Goal: Transaction & Acquisition: Obtain resource

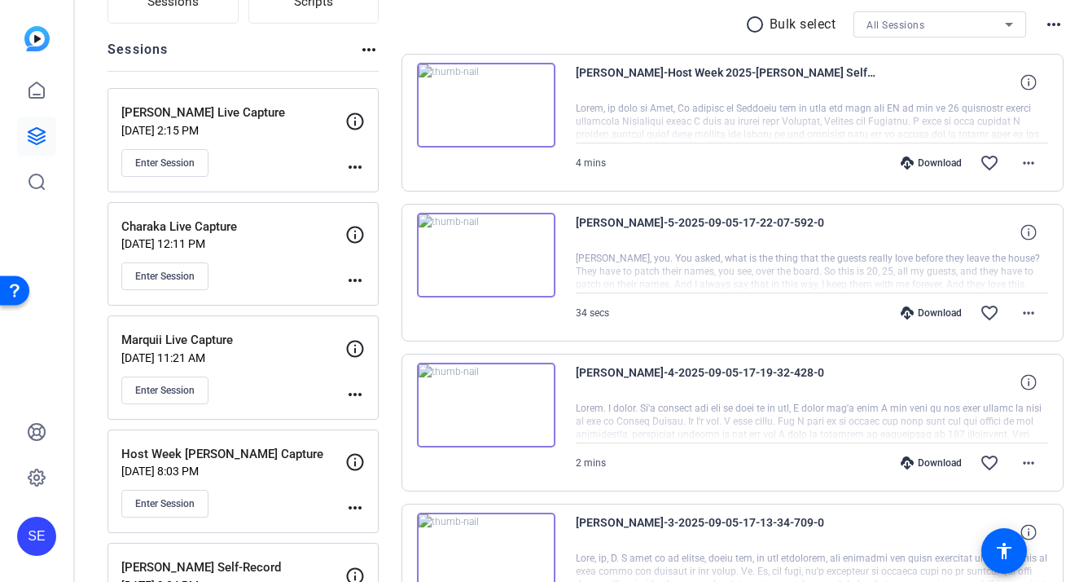
scroll to position [160, 0]
click at [273, 371] on div "Marquii Live Capture Sep 04, 2025 @ 11:21 AM Enter Session" at bounding box center [233, 366] width 224 height 73
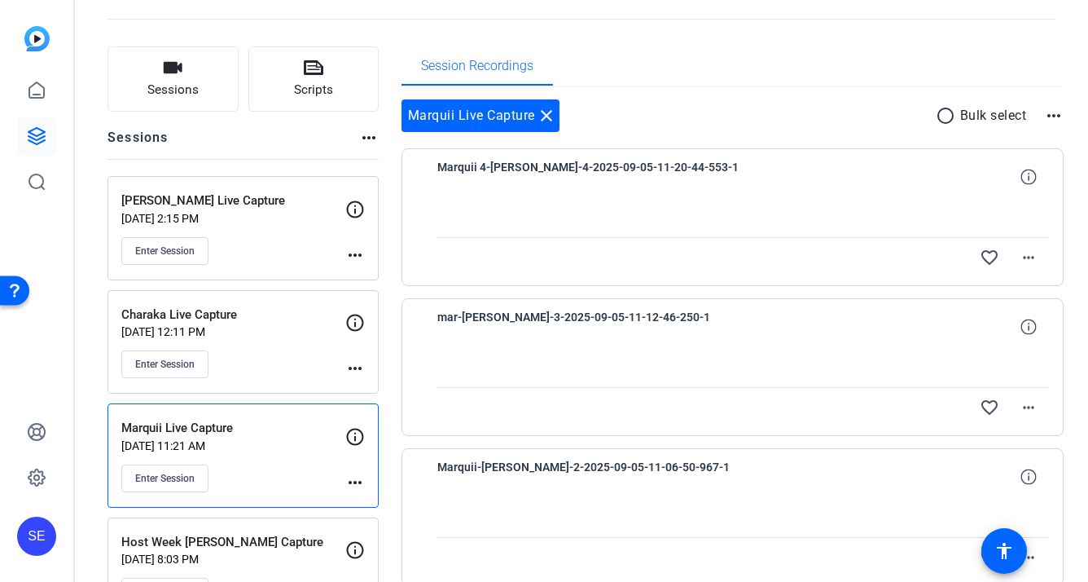
scroll to position [86, 0]
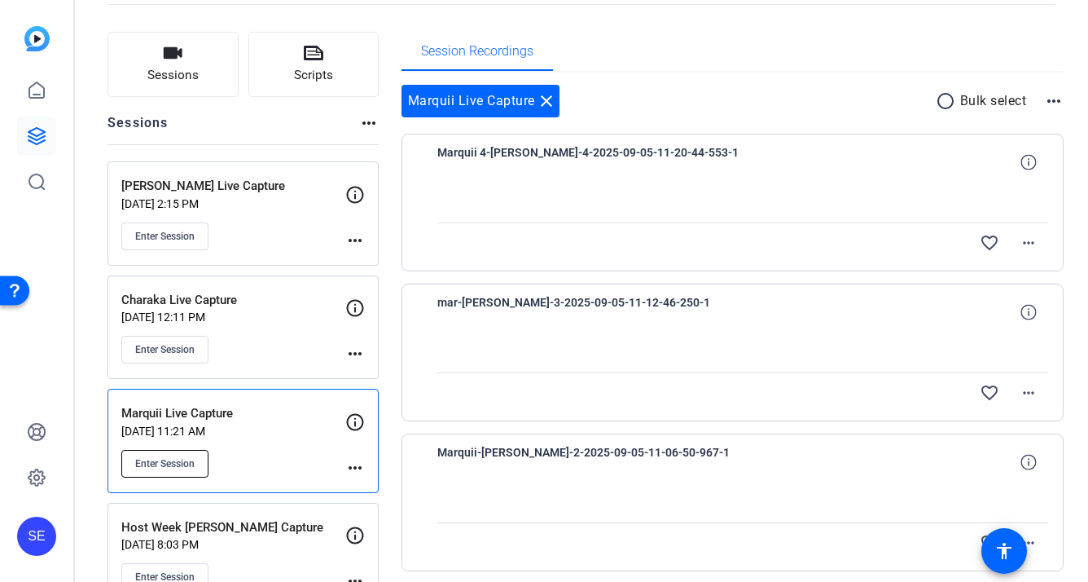
click at [180, 453] on button "Enter Session" at bounding box center [164, 464] width 87 height 28
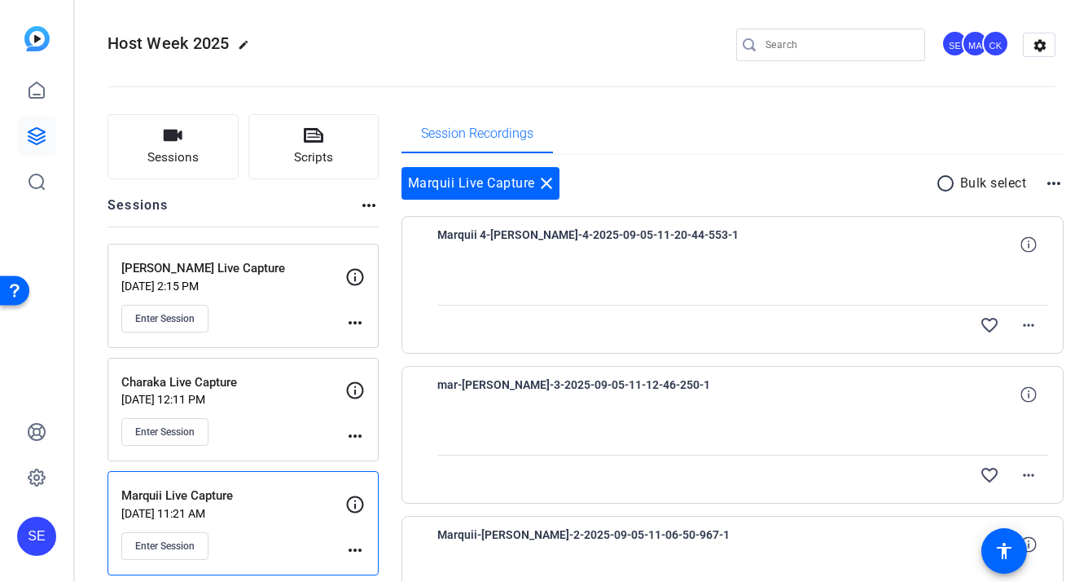
scroll to position [0, 0]
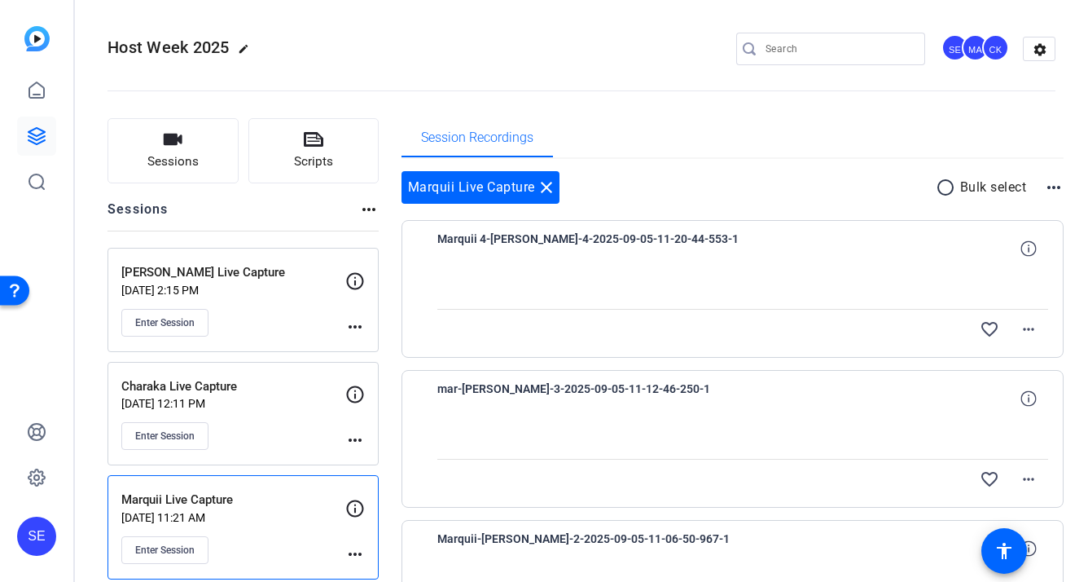
click at [45, 134] on icon at bounding box center [37, 136] width 20 height 20
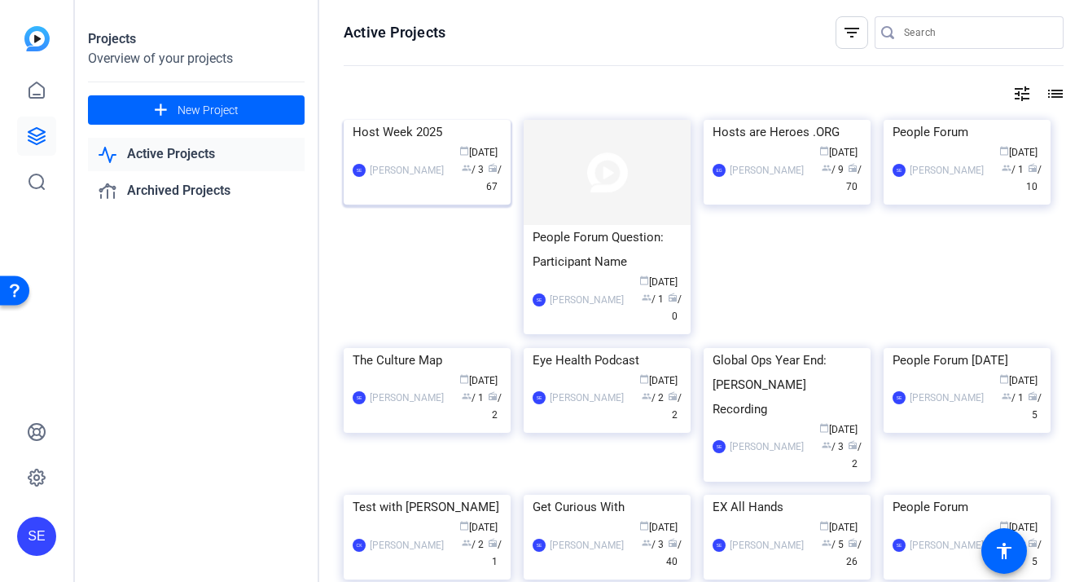
click at [481, 120] on img at bounding box center [427, 120] width 167 height 0
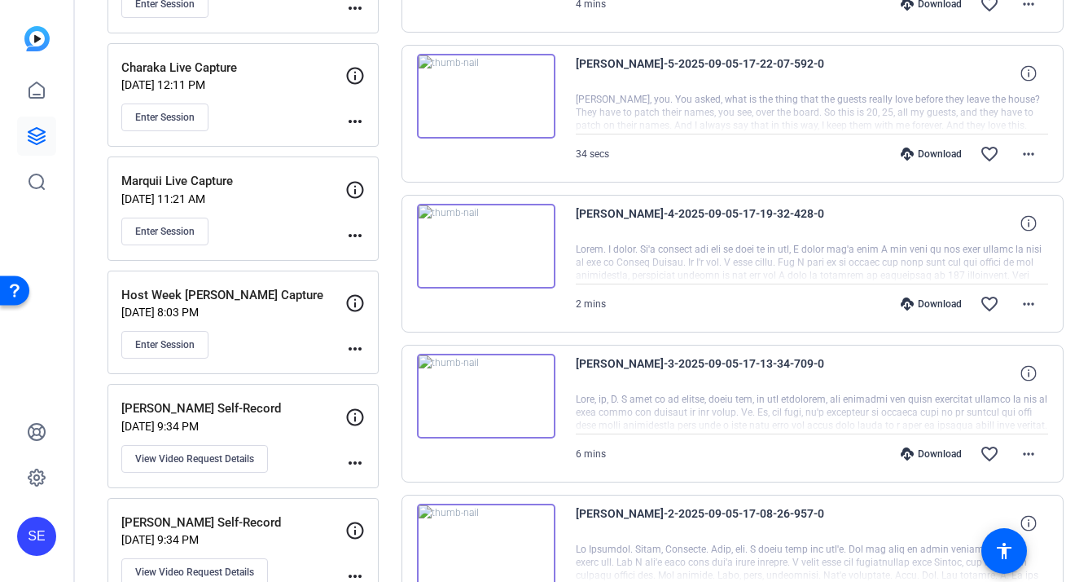
scroll to position [319, 0]
click at [625, 262] on div at bounding box center [812, 262] width 473 height 41
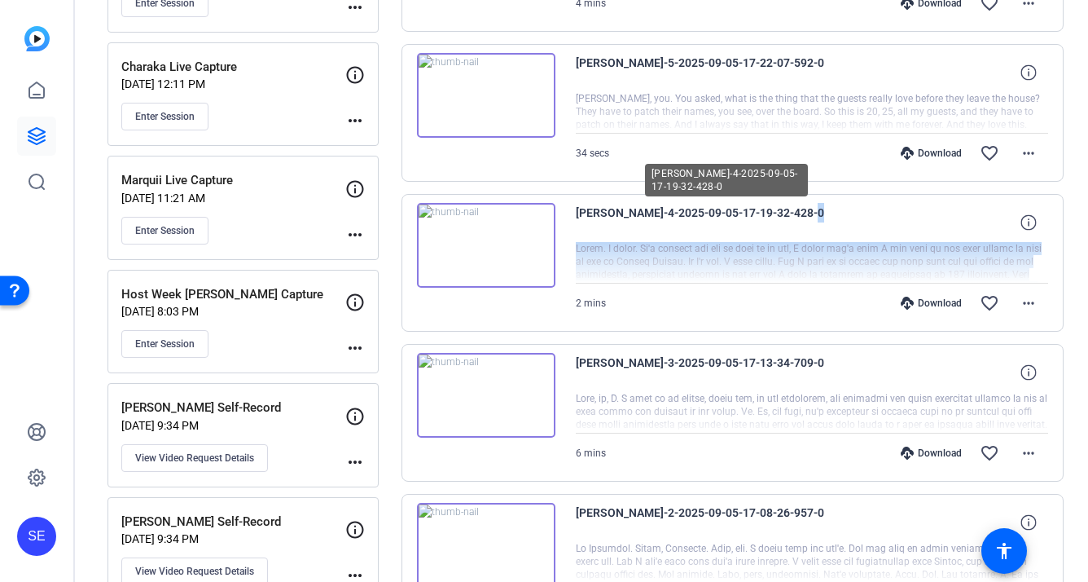
drag, startPoint x: 733, startPoint y: 228, endPoint x: 771, endPoint y: 250, distance: 43.4
click at [771, 250] on div "Deb-debora-4-2025-09-05-17-19-32-428-0 2 mins Download favorite_border more_hor…" at bounding box center [812, 263] width 473 height 120
click at [771, 250] on div at bounding box center [812, 262] width 473 height 41
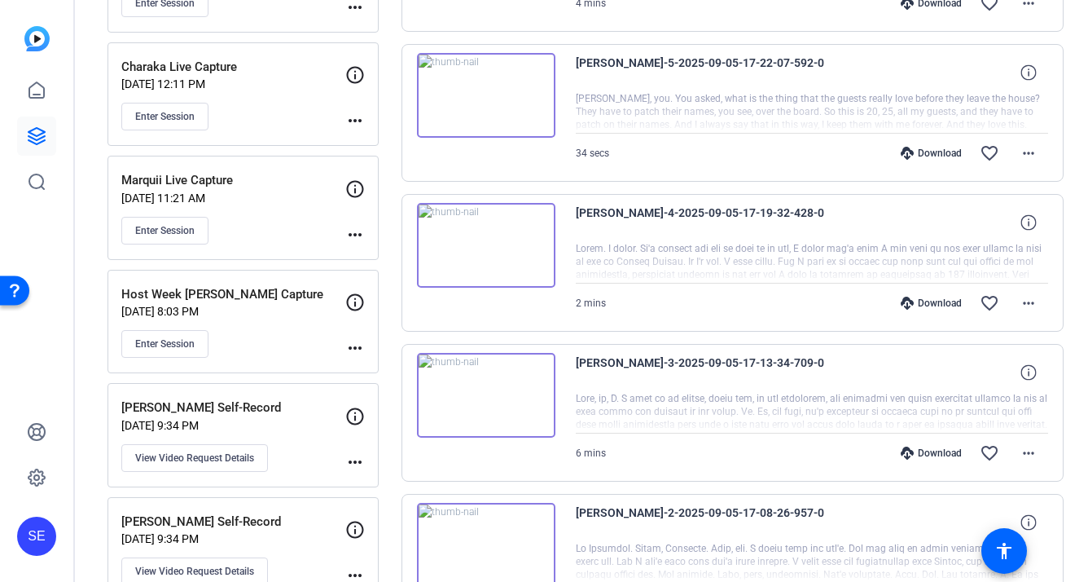
scroll to position [354, 0]
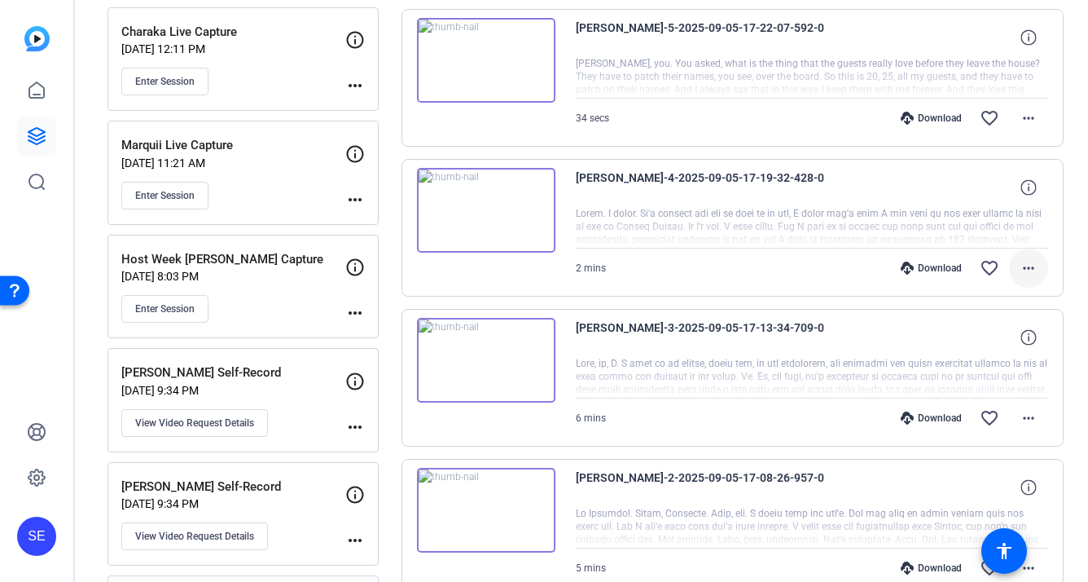
click at [1025, 271] on mat-icon "more_horiz" at bounding box center [1029, 268] width 20 height 20
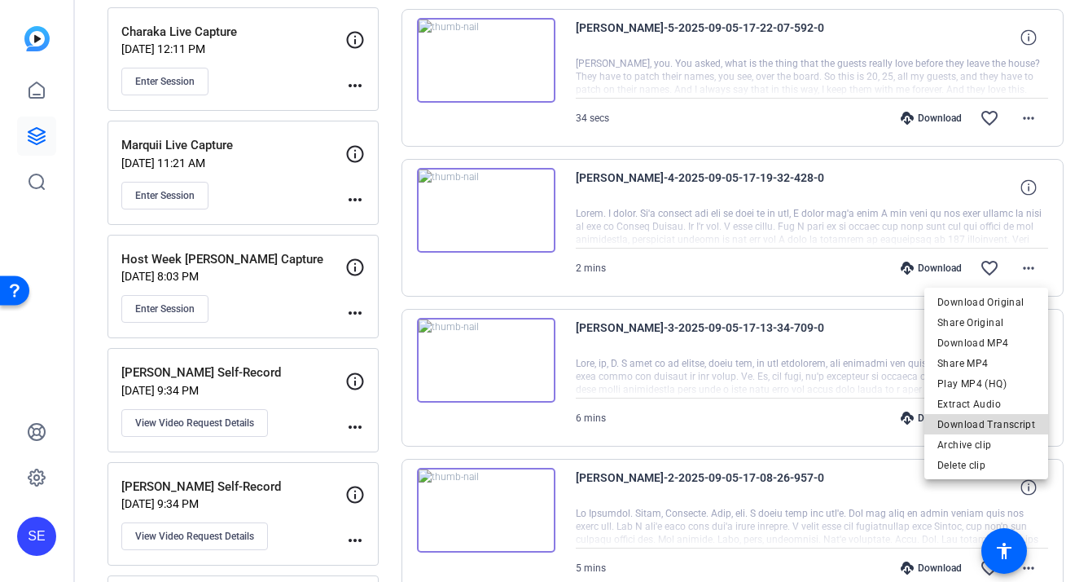
click at [991, 425] on span "Download Transcript" at bounding box center [987, 425] width 98 height 20
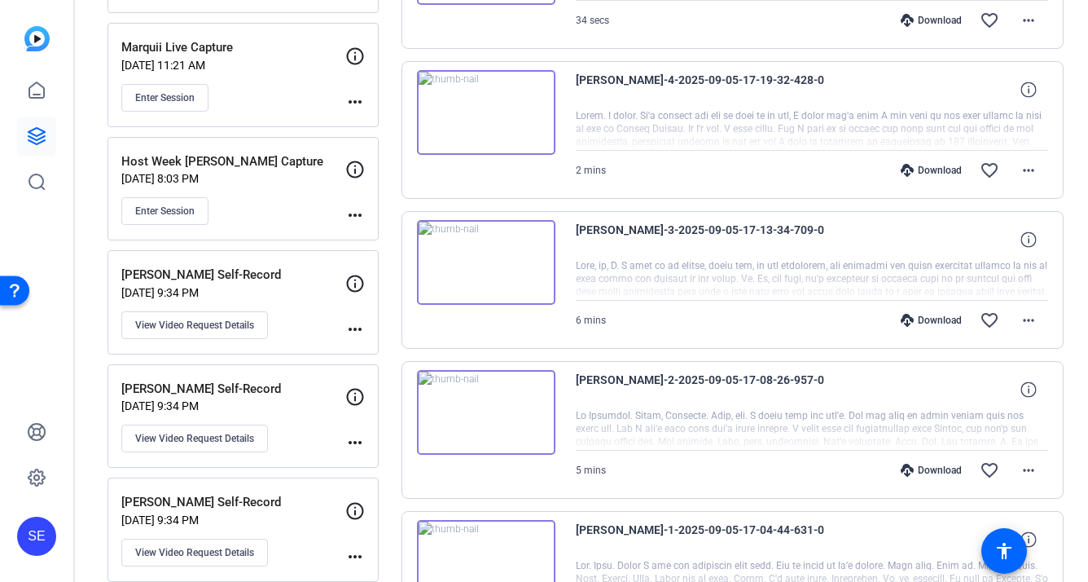
scroll to position [463, 0]
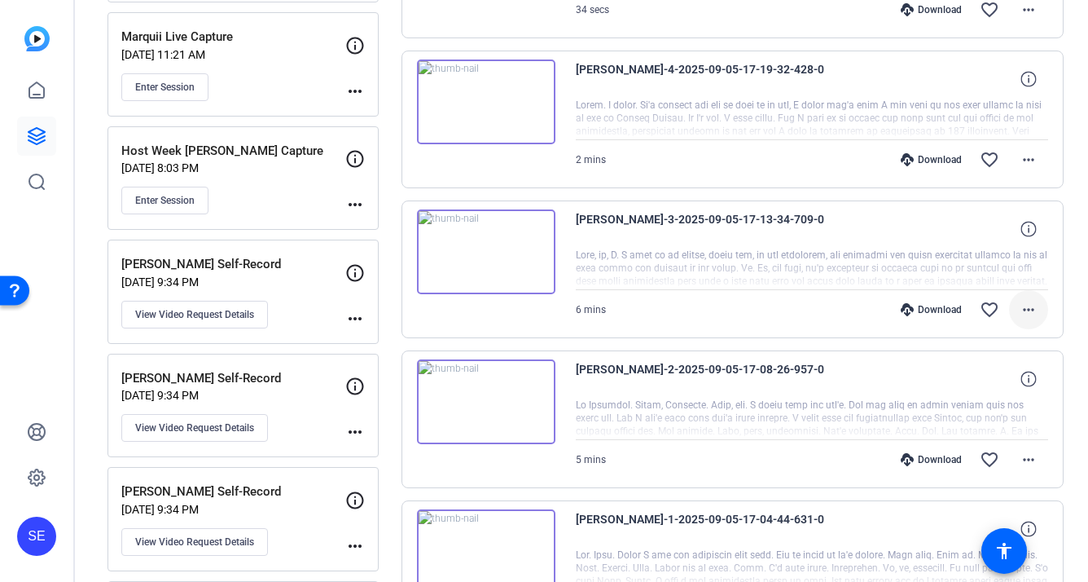
click at [1034, 309] on mat-icon "more_horiz" at bounding box center [1029, 310] width 20 height 20
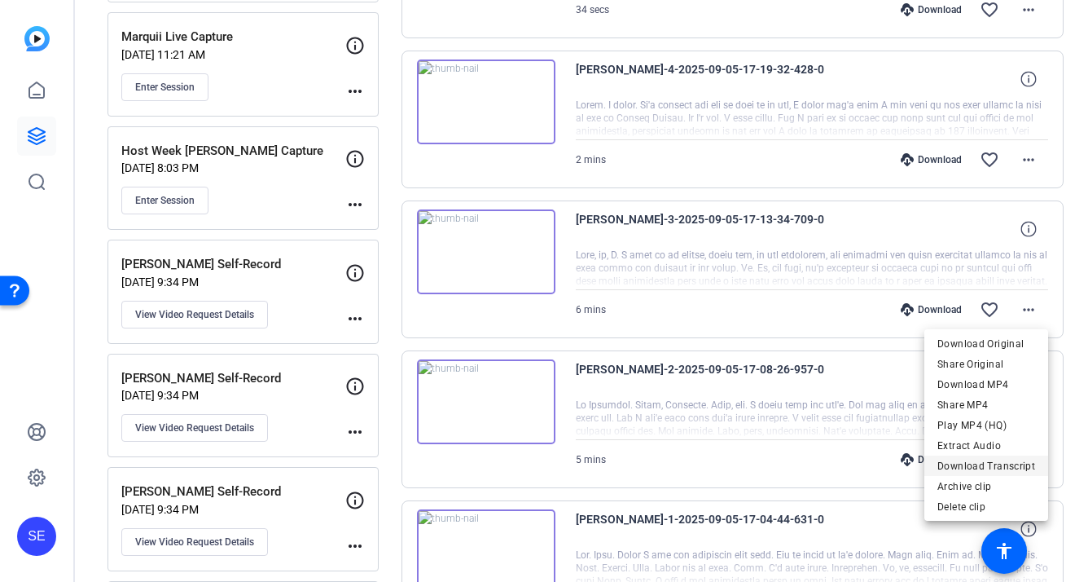
click at [1021, 460] on span "Download Transcript" at bounding box center [987, 466] width 98 height 20
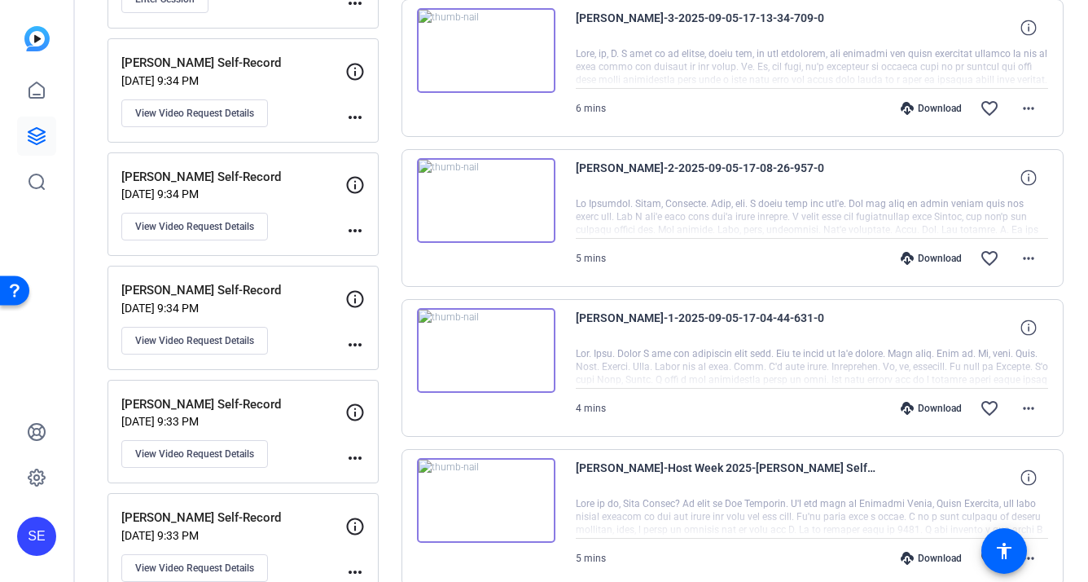
scroll to position [665, 0]
click at [1035, 257] on mat-icon "more_horiz" at bounding box center [1029, 258] width 20 height 20
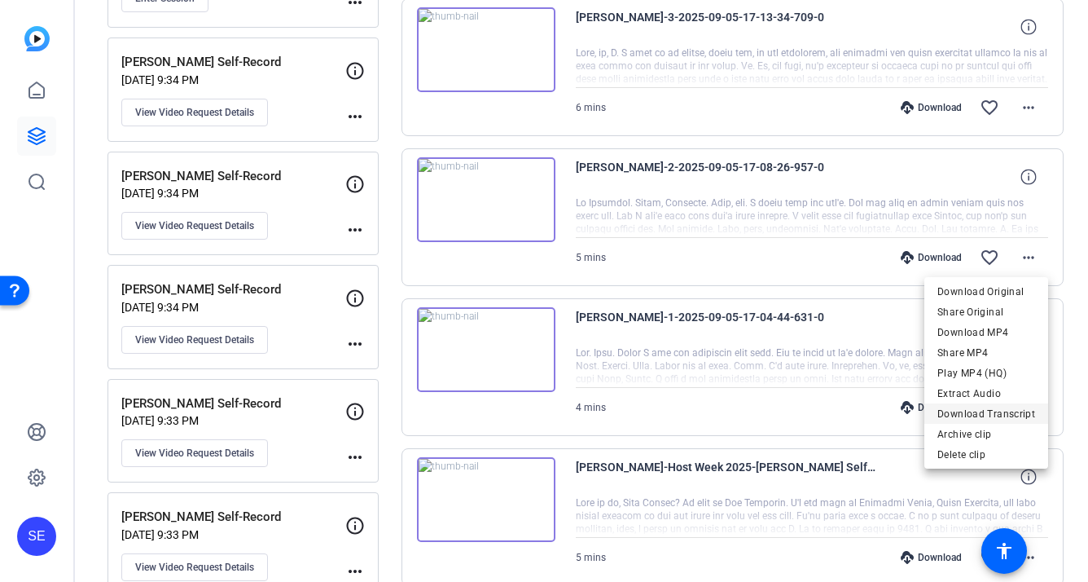
click at [1000, 413] on span "Download Transcript" at bounding box center [987, 414] width 98 height 20
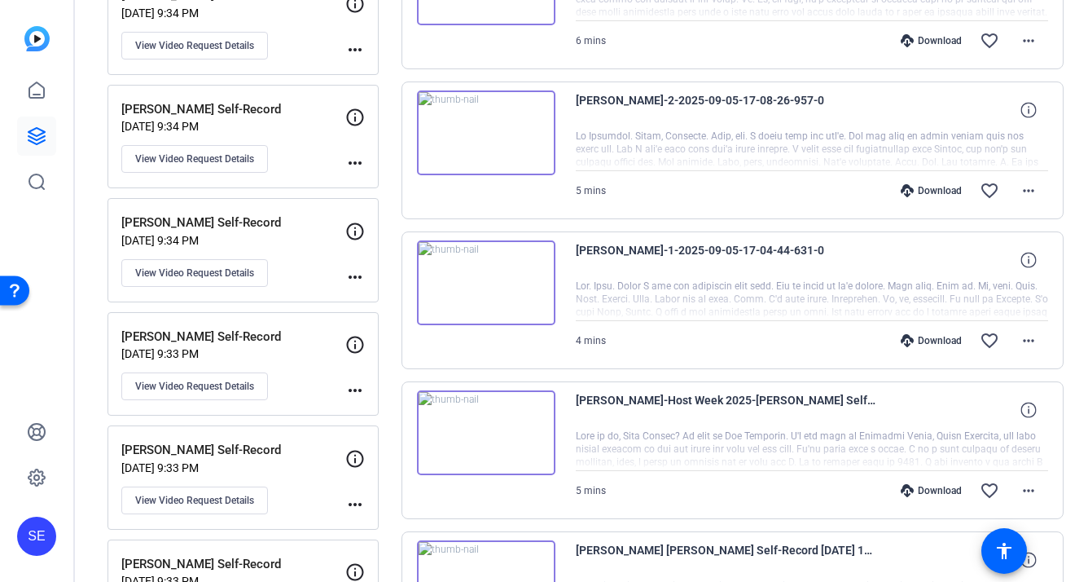
scroll to position [760, 0]
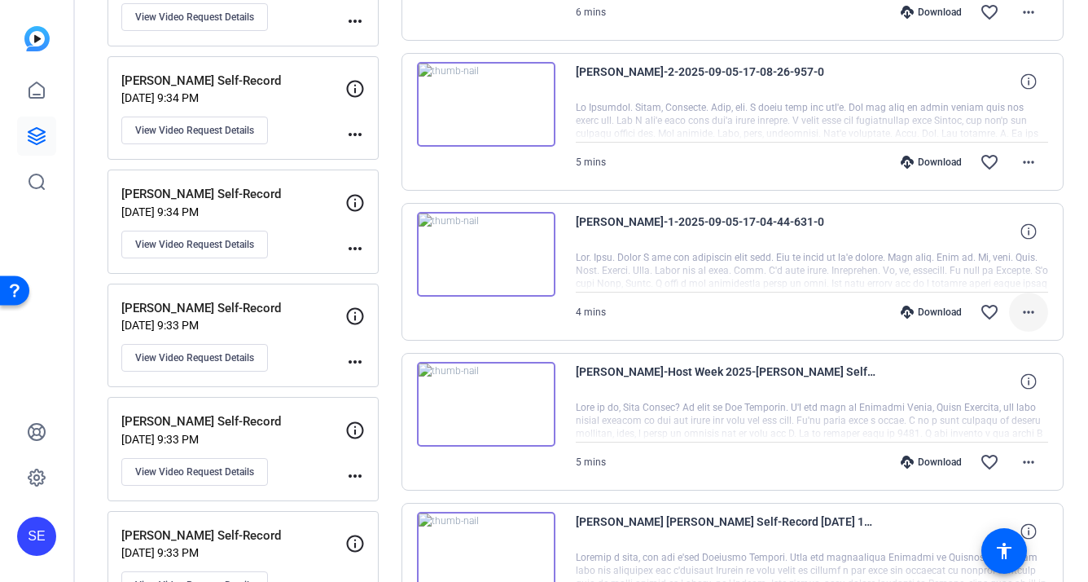
click at [1025, 313] on mat-icon "more_horiz" at bounding box center [1029, 312] width 20 height 20
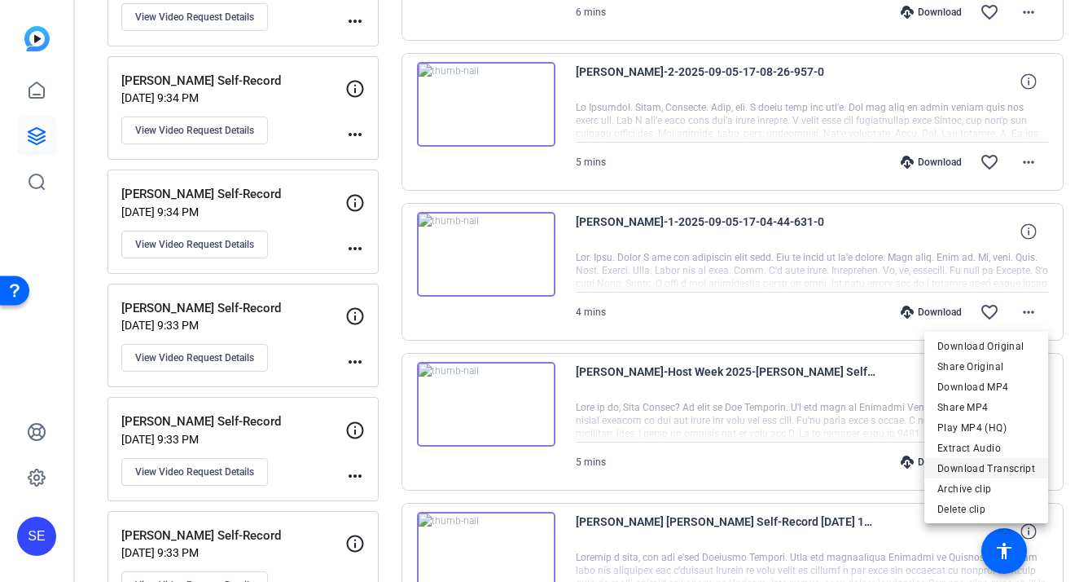
click at [1016, 470] on span "Download Transcript" at bounding box center [987, 469] width 98 height 20
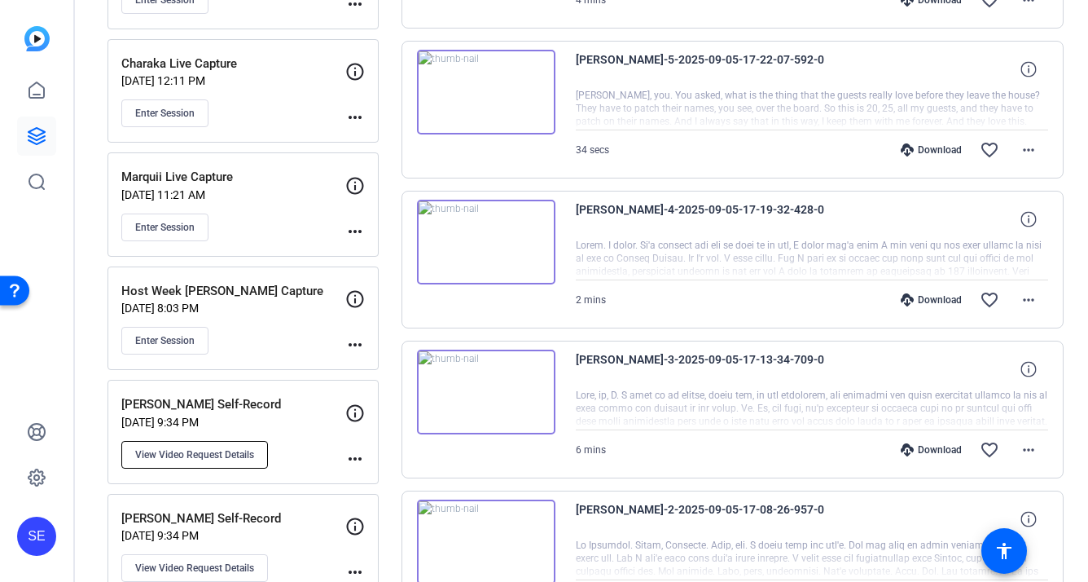
scroll to position [318, 0]
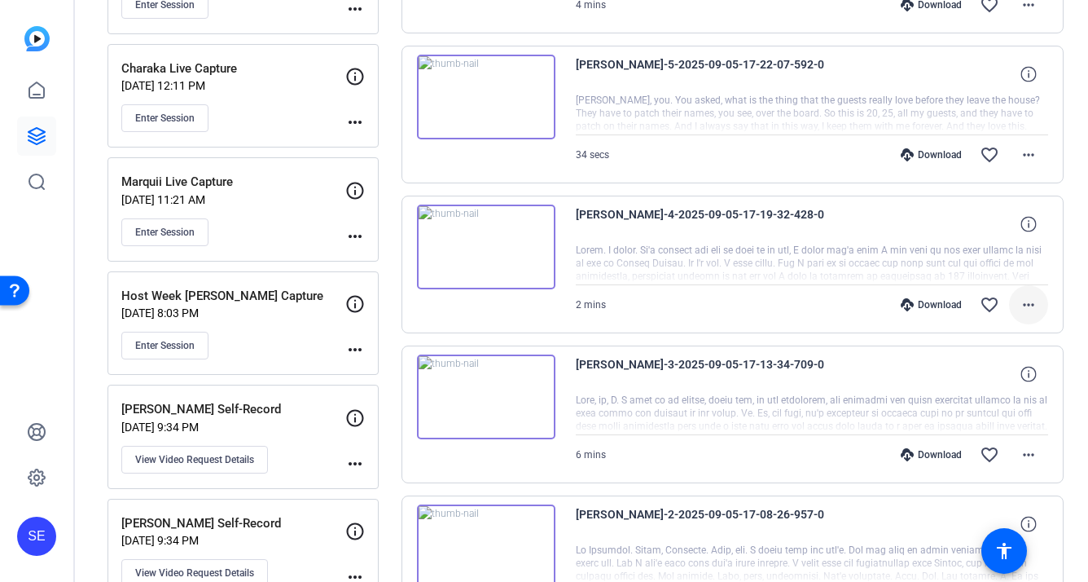
click at [1033, 308] on mat-icon "more_horiz" at bounding box center [1029, 305] width 20 height 20
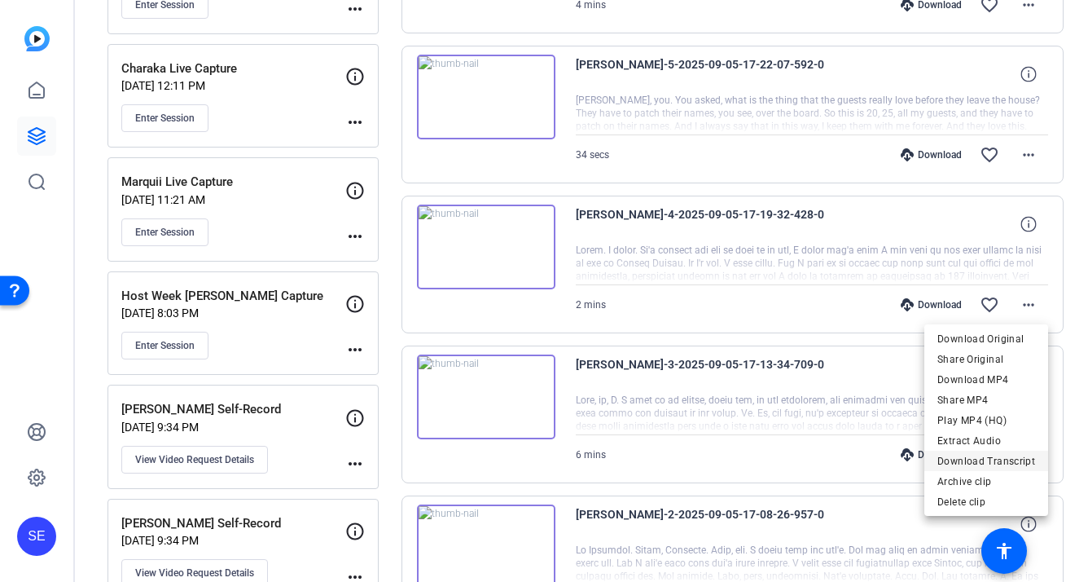
click at [1008, 463] on span "Download Transcript" at bounding box center [987, 461] width 98 height 20
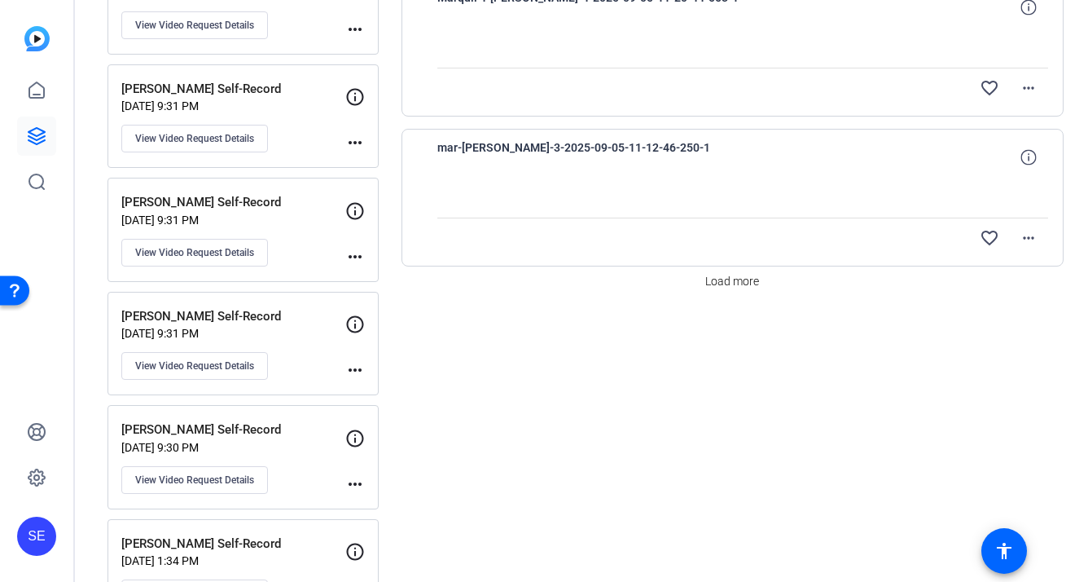
scroll to position [1489, 0]
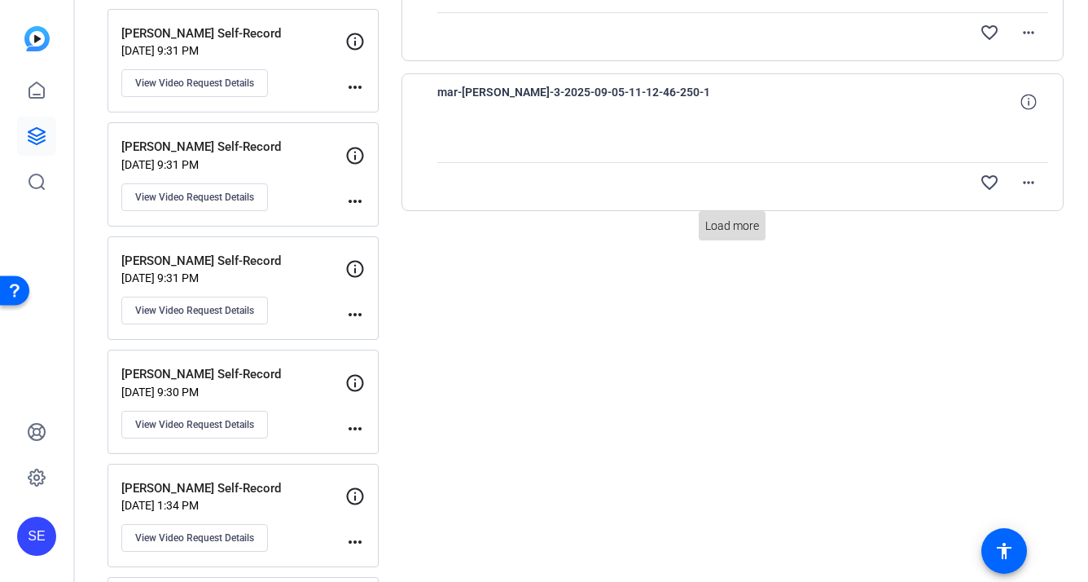
click at [744, 222] on span "Load more" at bounding box center [732, 225] width 54 height 17
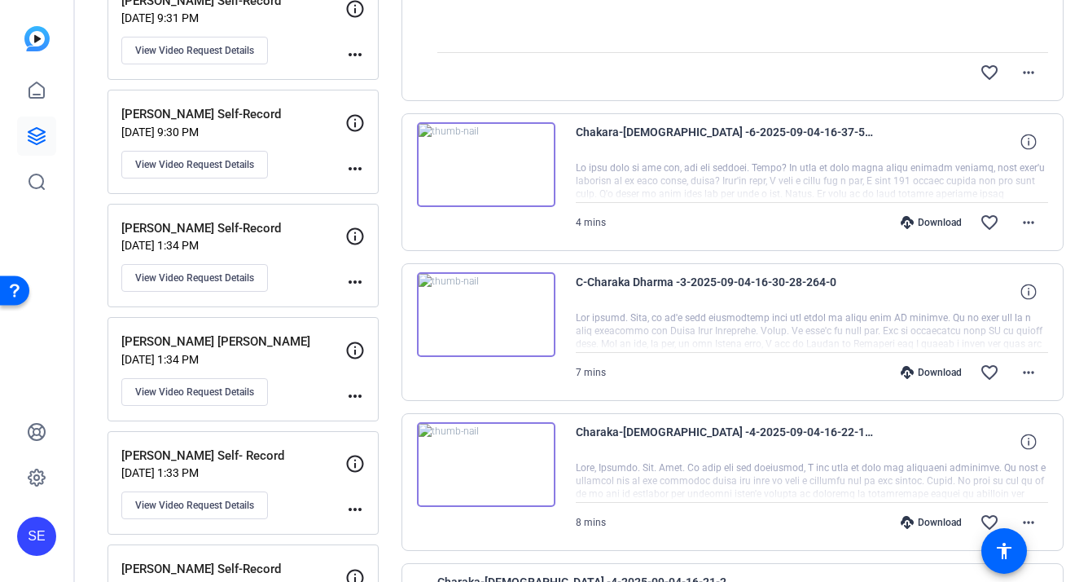
scroll to position [1723, 0]
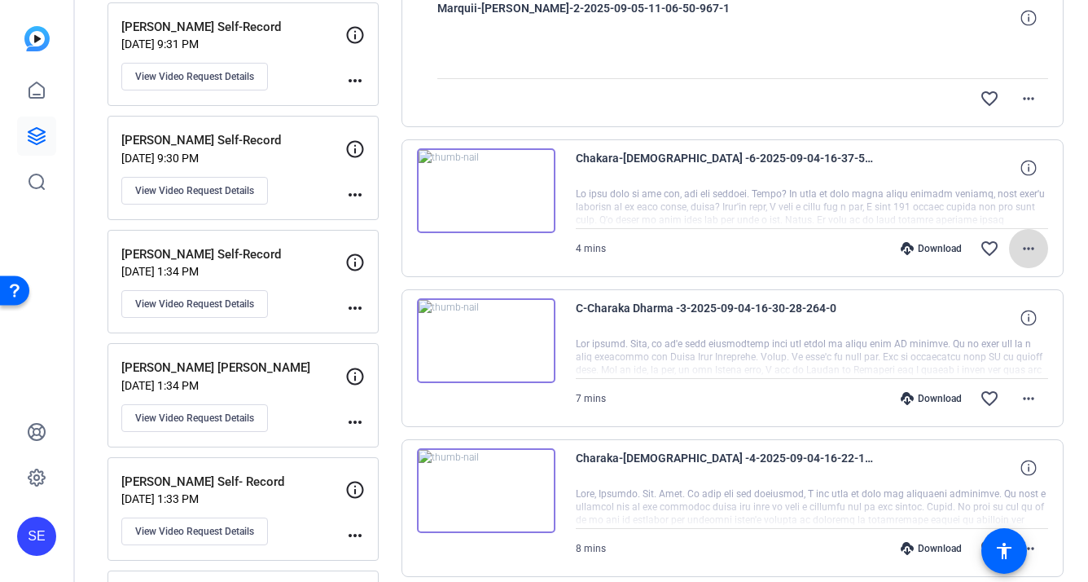
click at [1035, 252] on mat-icon "more_horiz" at bounding box center [1029, 249] width 20 height 20
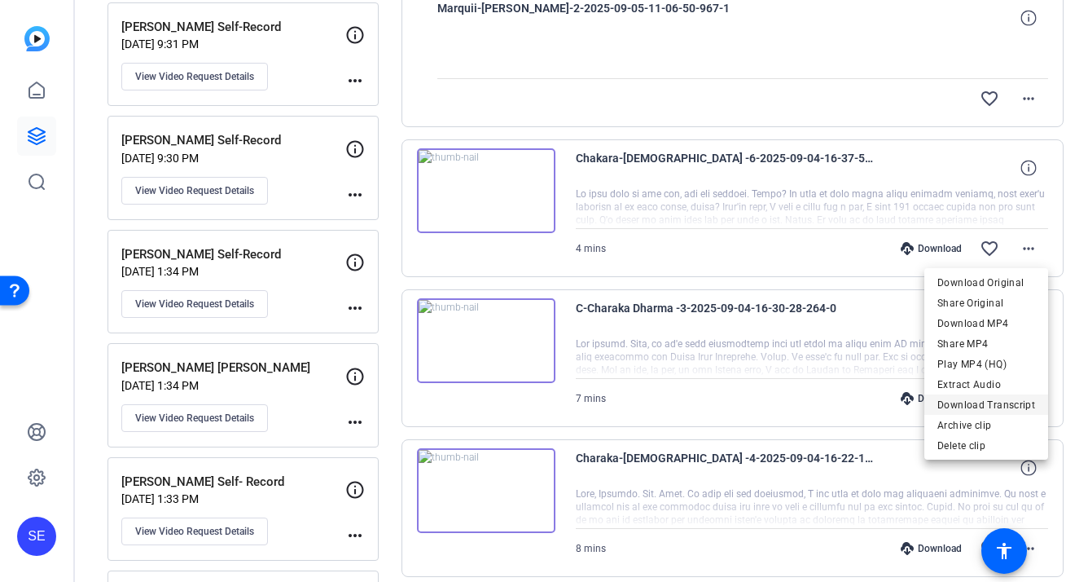
click at [1004, 402] on span "Download Transcript" at bounding box center [987, 405] width 98 height 20
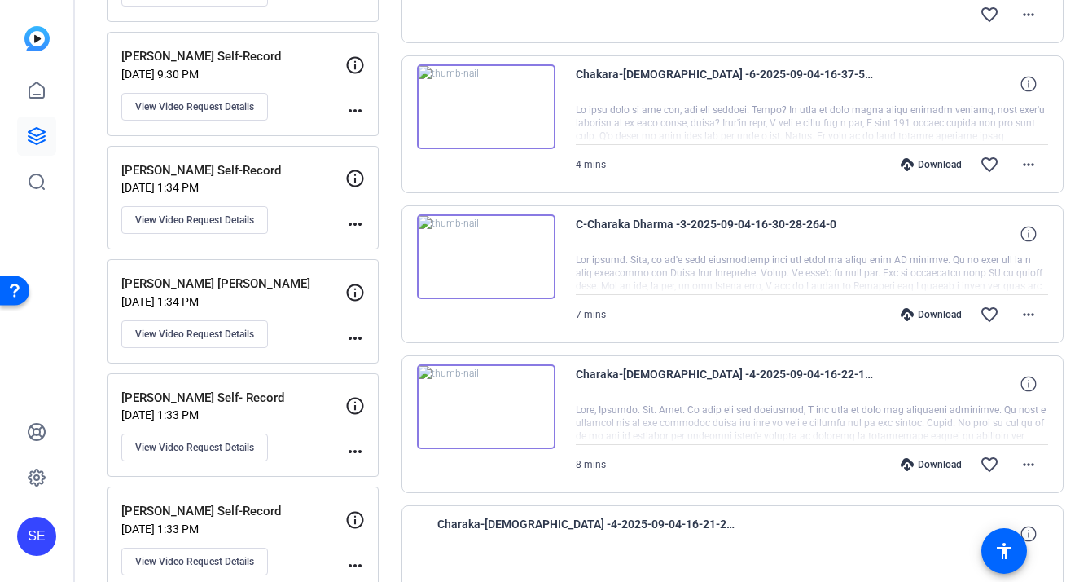
scroll to position [1820, 0]
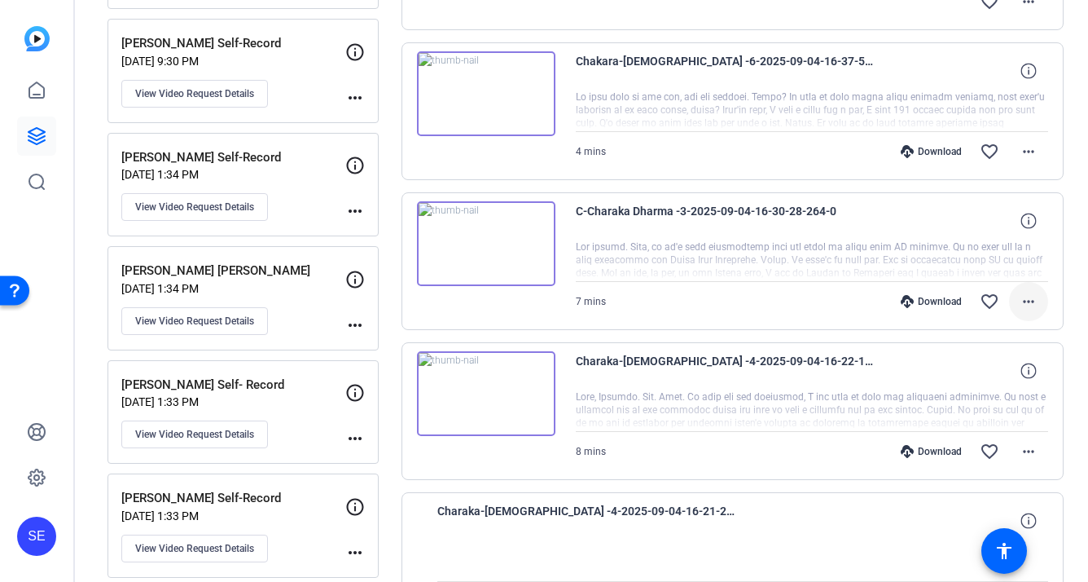
click at [1035, 306] on mat-icon "more_horiz" at bounding box center [1029, 302] width 20 height 20
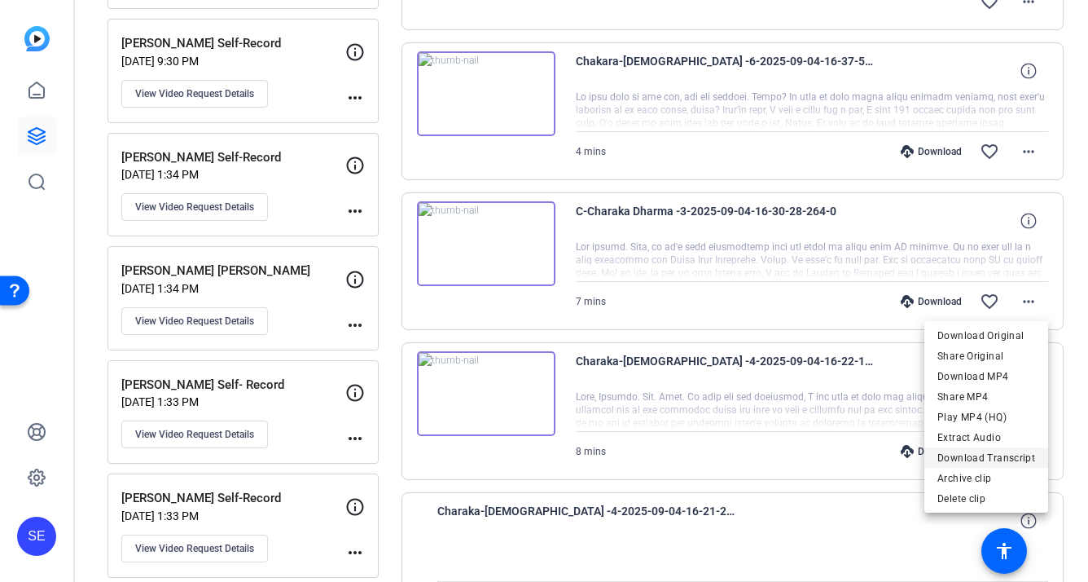
click at [996, 449] on span "Download Transcript" at bounding box center [987, 458] width 98 height 20
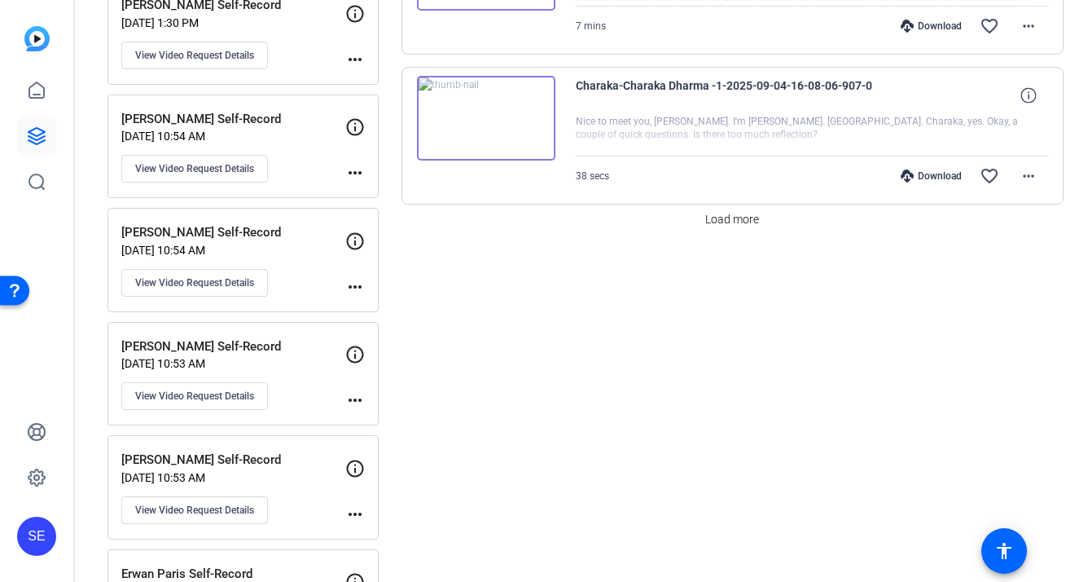
scroll to position [3007, 0]
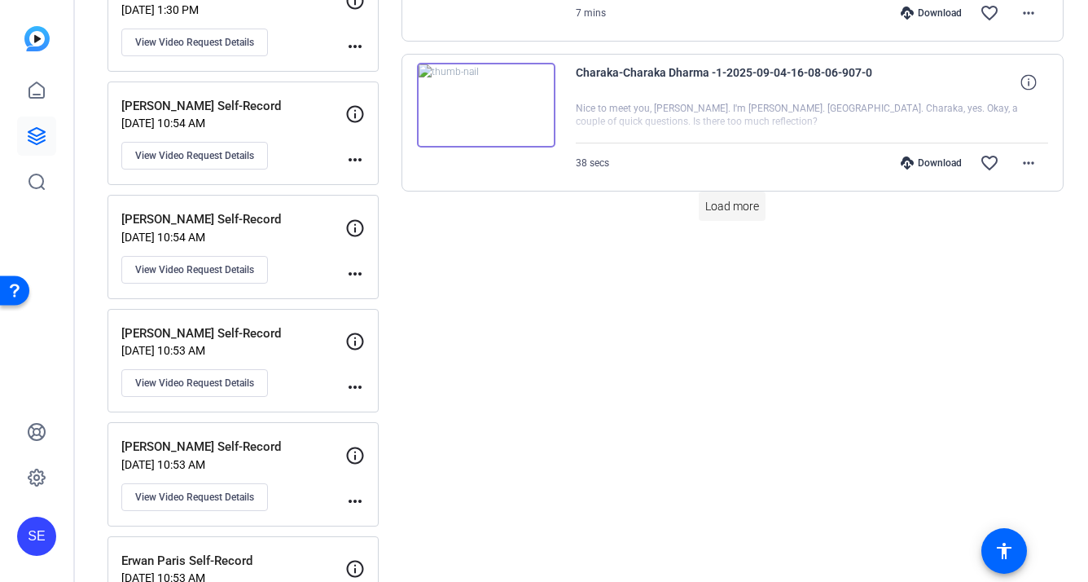
click at [740, 198] on span "Load more" at bounding box center [732, 206] width 54 height 17
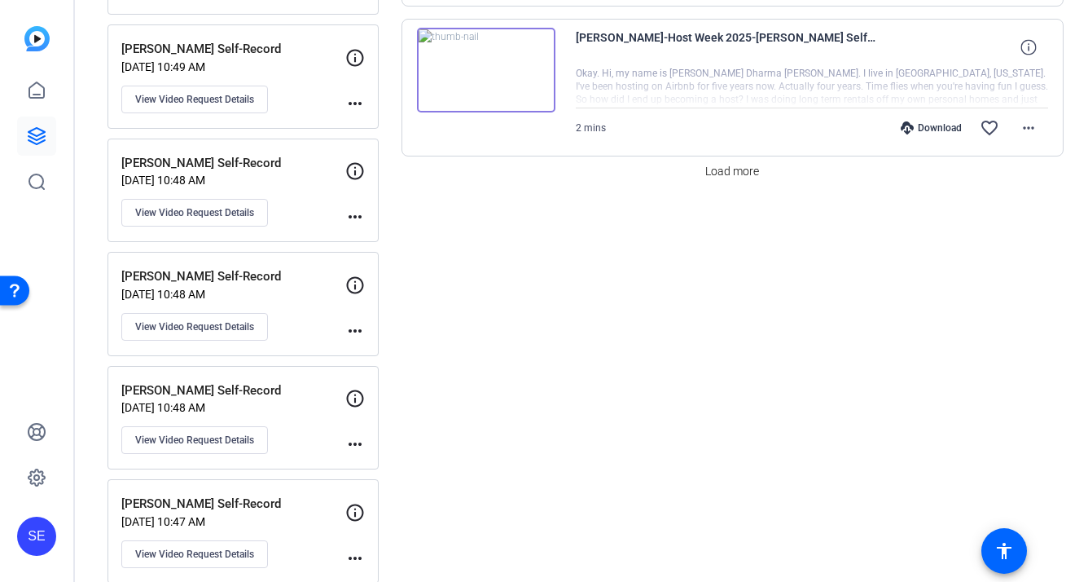
scroll to position [4562, 0]
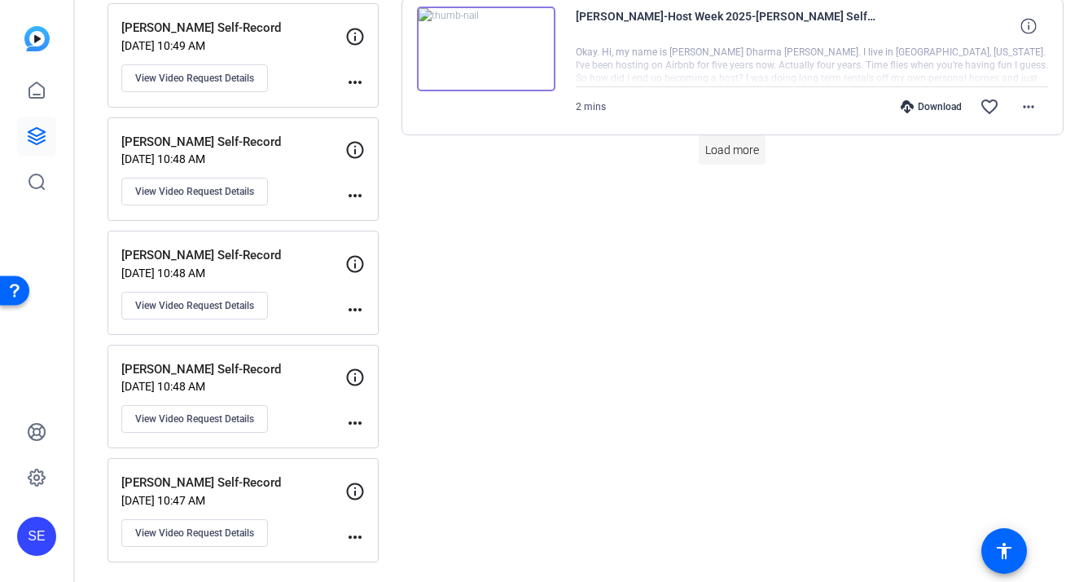
click at [745, 150] on span "Load more" at bounding box center [732, 150] width 54 height 17
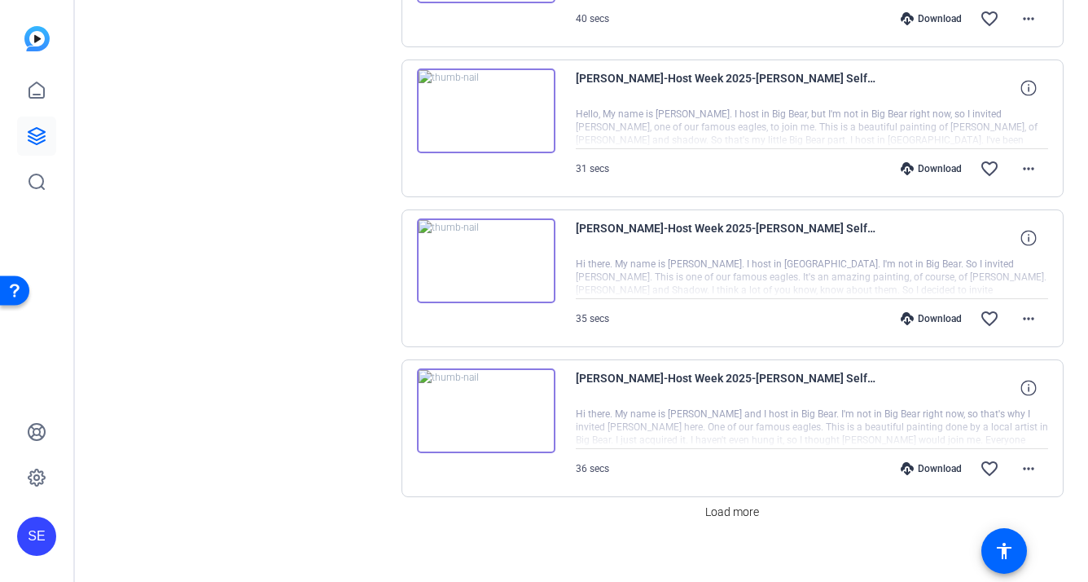
scroll to position [5717, 0]
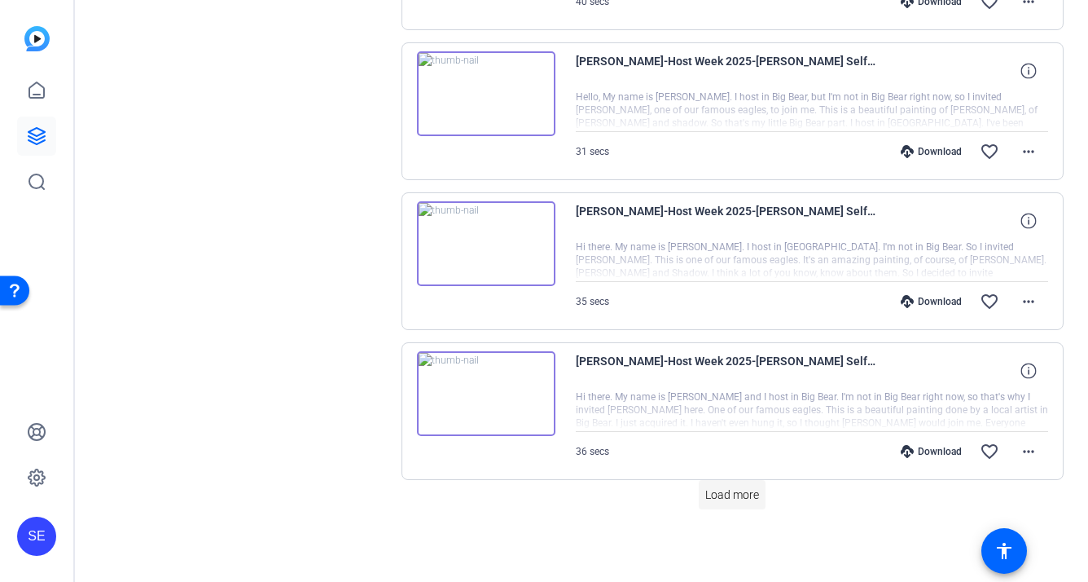
click at [720, 490] on span "Load more" at bounding box center [732, 494] width 54 height 17
click at [762, 486] on span at bounding box center [732, 494] width 67 height 39
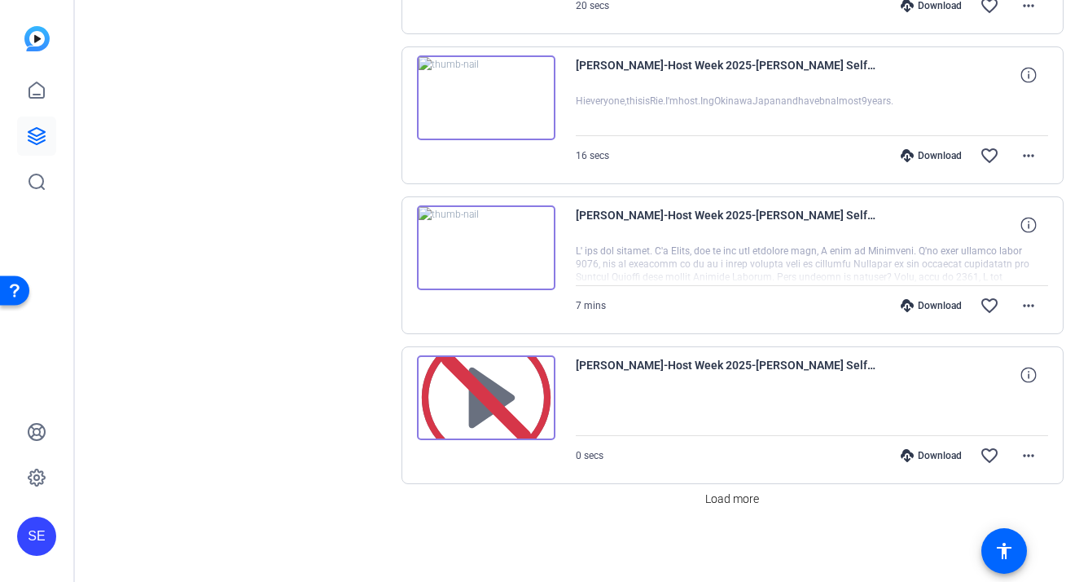
scroll to position [8714, 0]
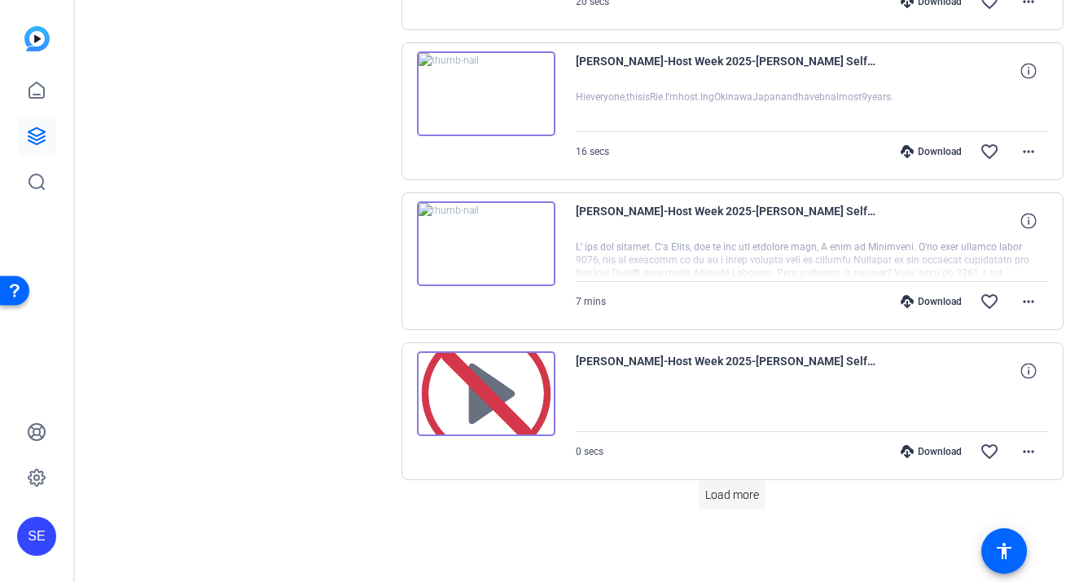
click at [751, 499] on span "Load more" at bounding box center [732, 494] width 54 height 17
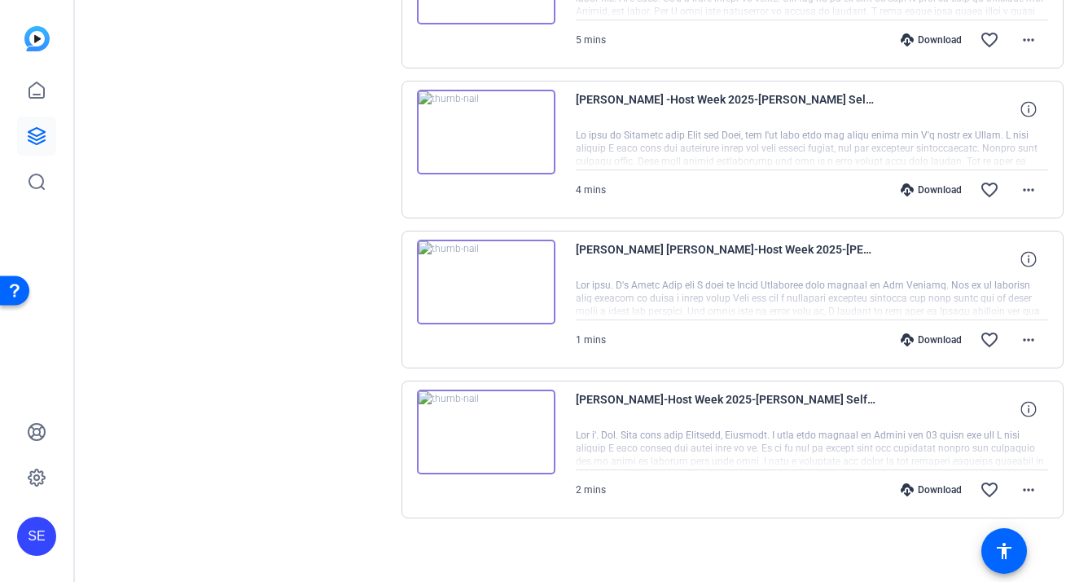
scroll to position [9584, 0]
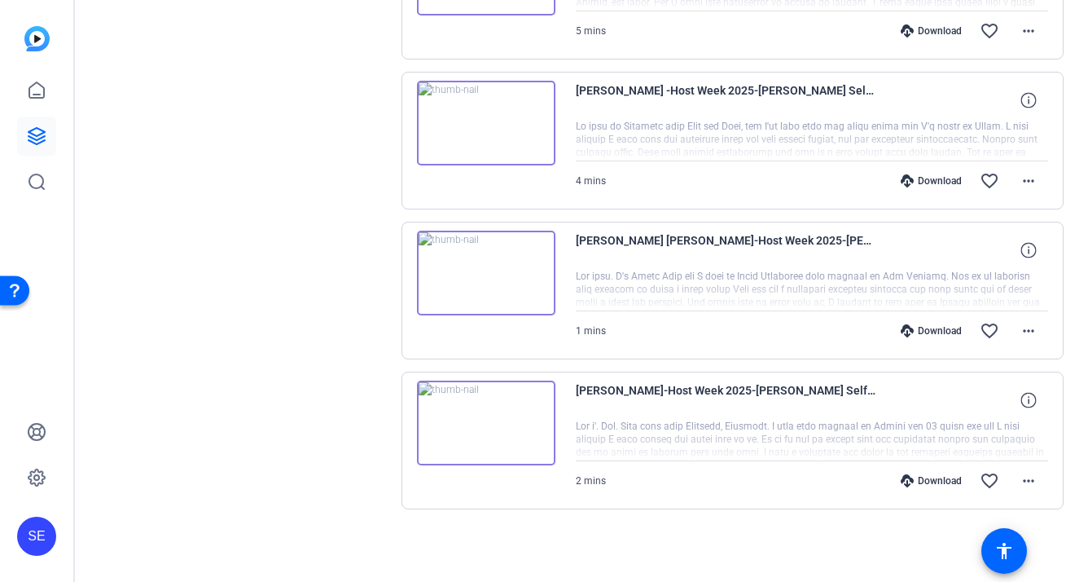
click at [958, 291] on div at bounding box center [812, 290] width 473 height 41
click at [834, 303] on div at bounding box center [812, 290] width 473 height 41
click at [1024, 332] on mat-icon "more_horiz" at bounding box center [1029, 331] width 20 height 20
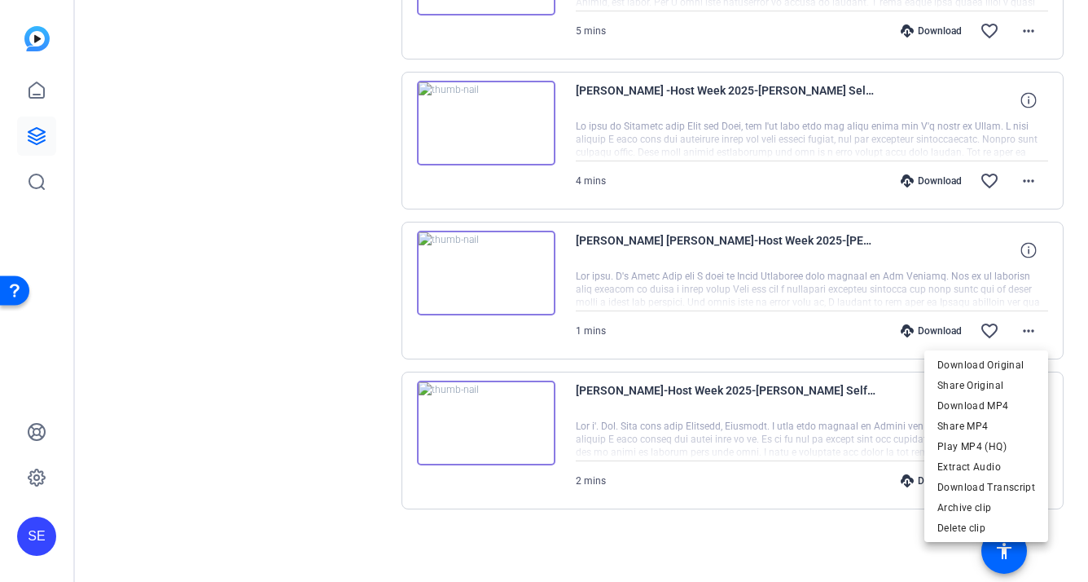
click at [885, 272] on div at bounding box center [544, 291] width 1088 height 582
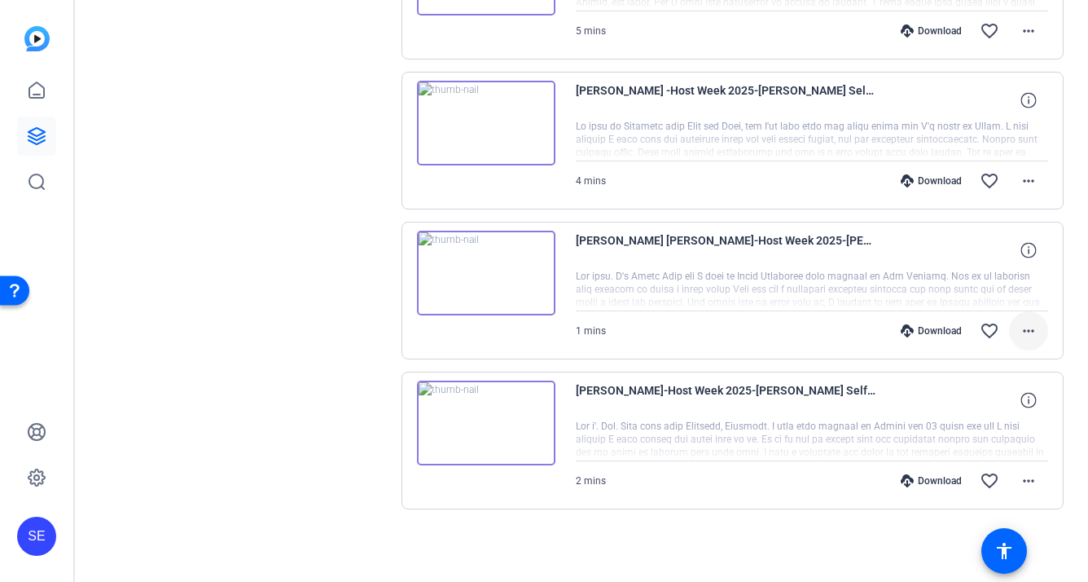
click at [1030, 323] on mat-icon "more_horiz" at bounding box center [1029, 331] width 20 height 20
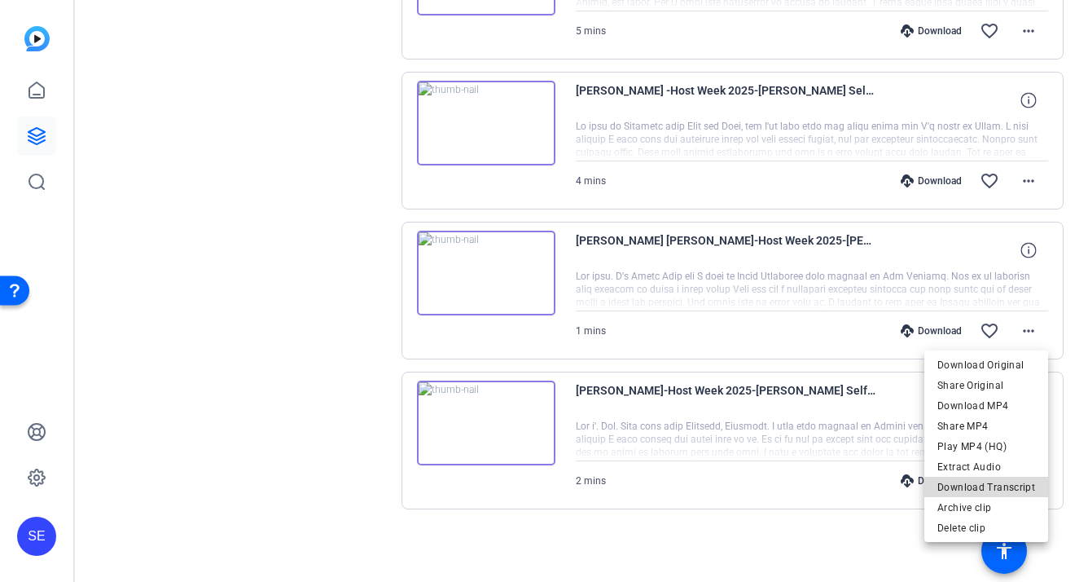
click at [989, 483] on span "Download Transcript" at bounding box center [987, 487] width 98 height 20
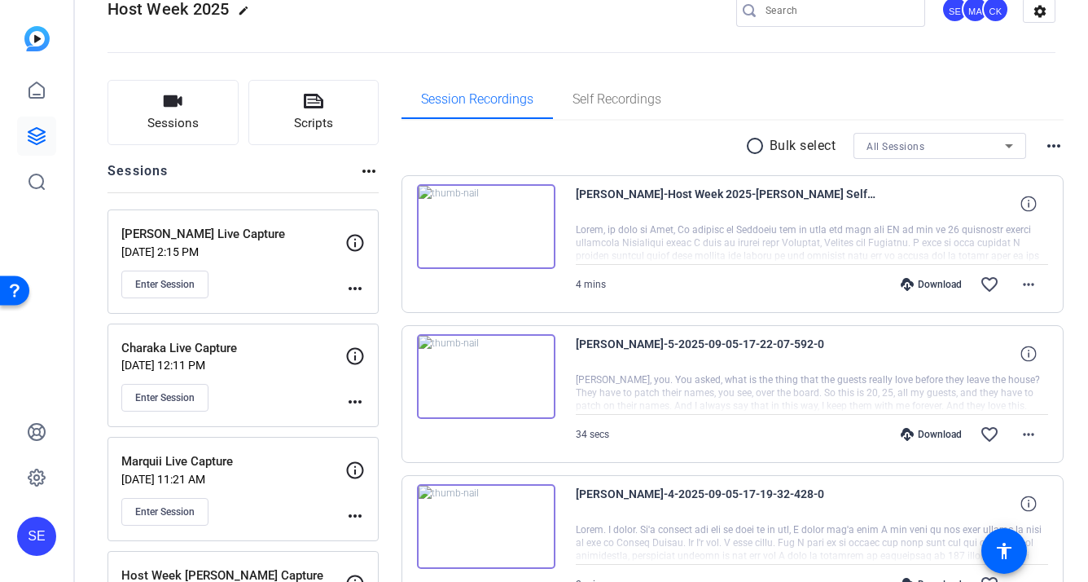
scroll to position [0, 0]
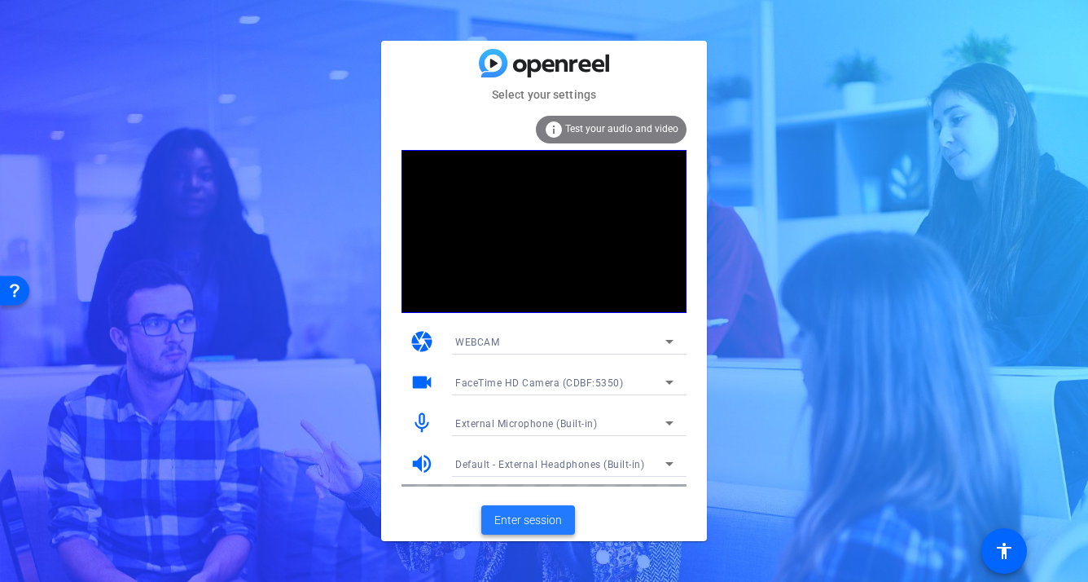
click at [538, 516] on span "Enter session" at bounding box center [528, 520] width 68 height 17
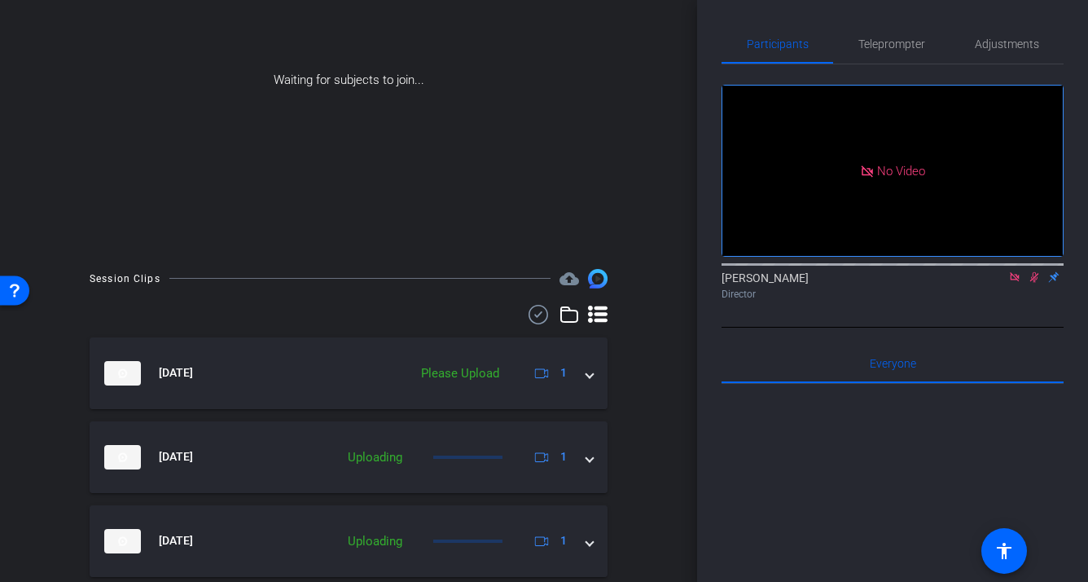
scroll to position [215, 0]
